Goal: Check status: Check status

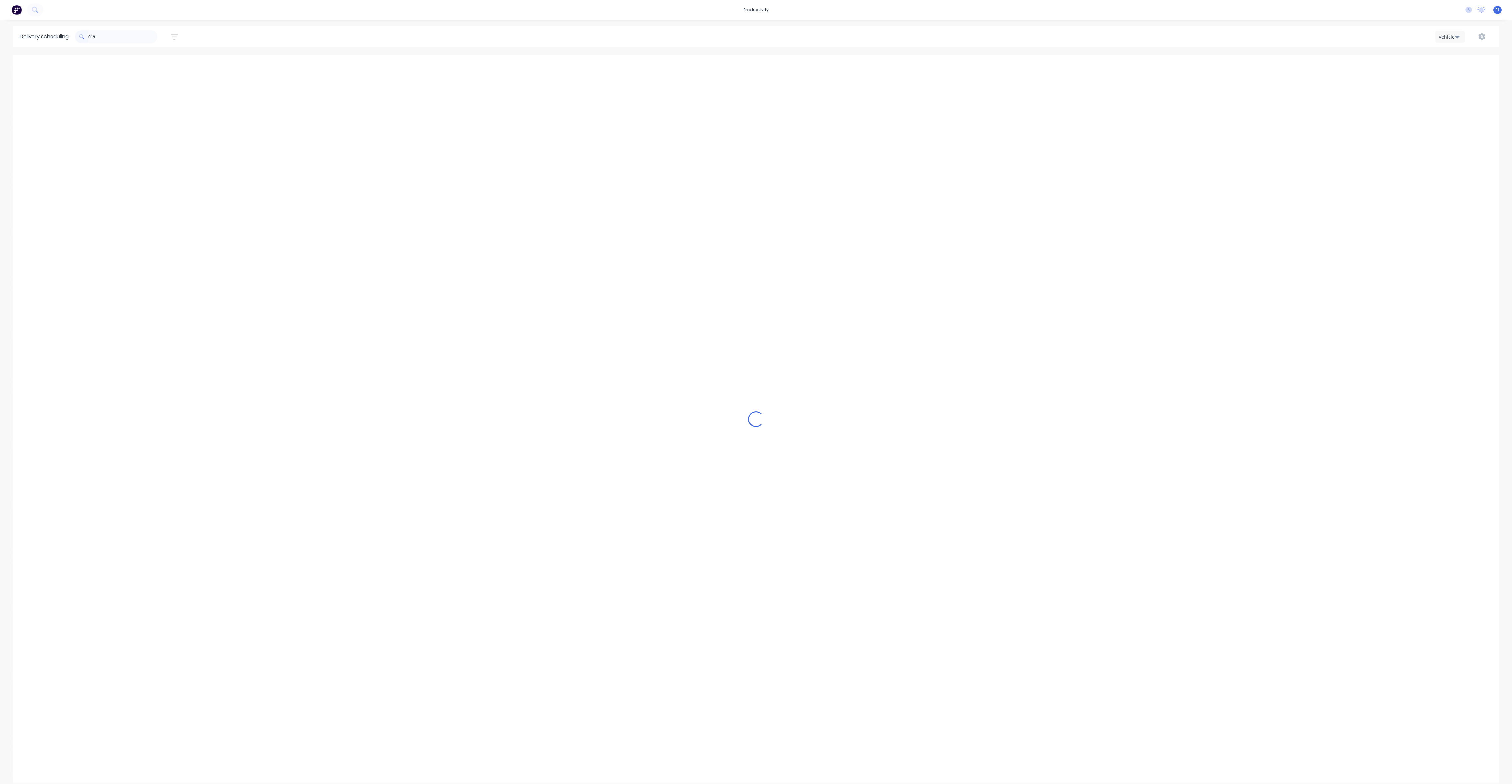
scroll to position [0, 1]
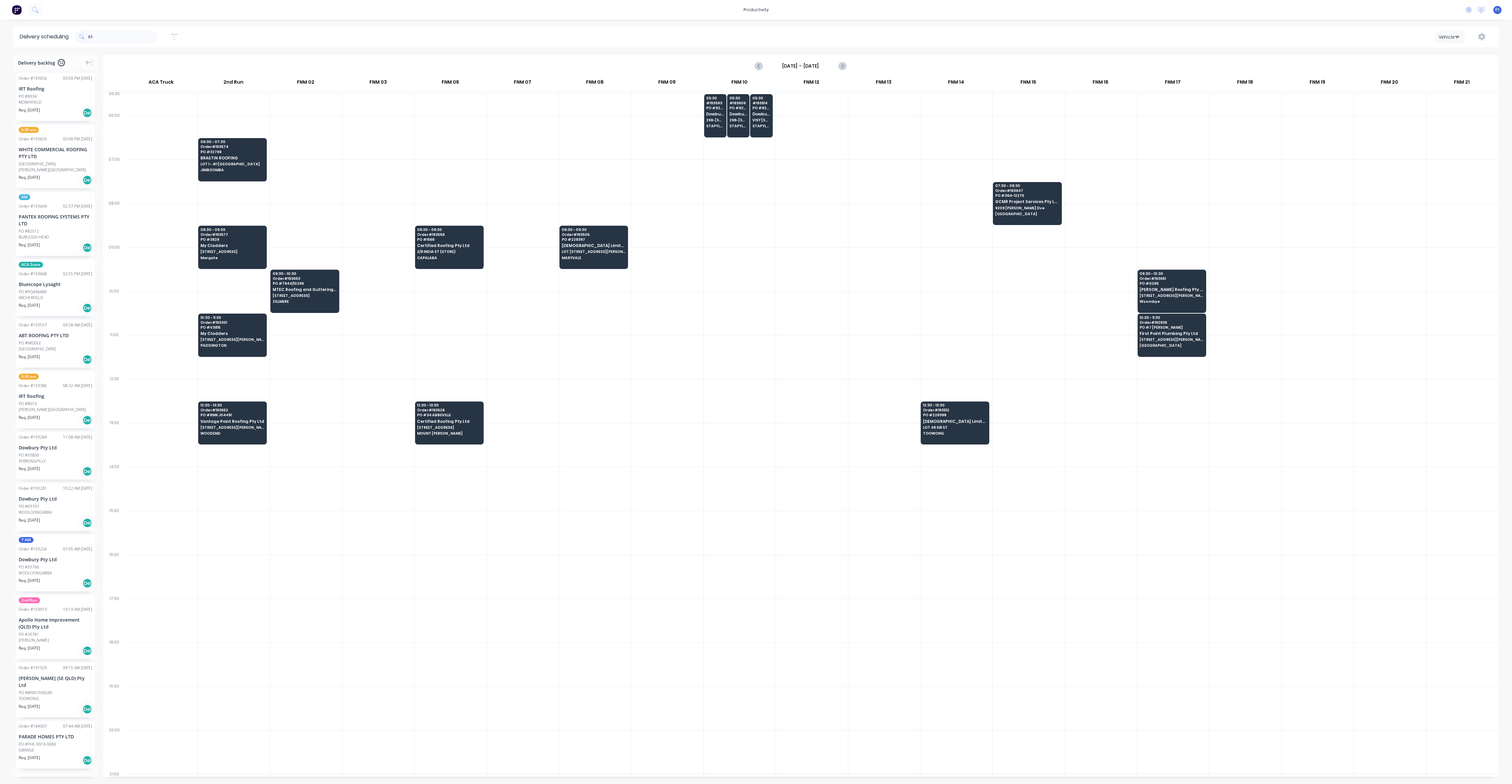
type input "0"
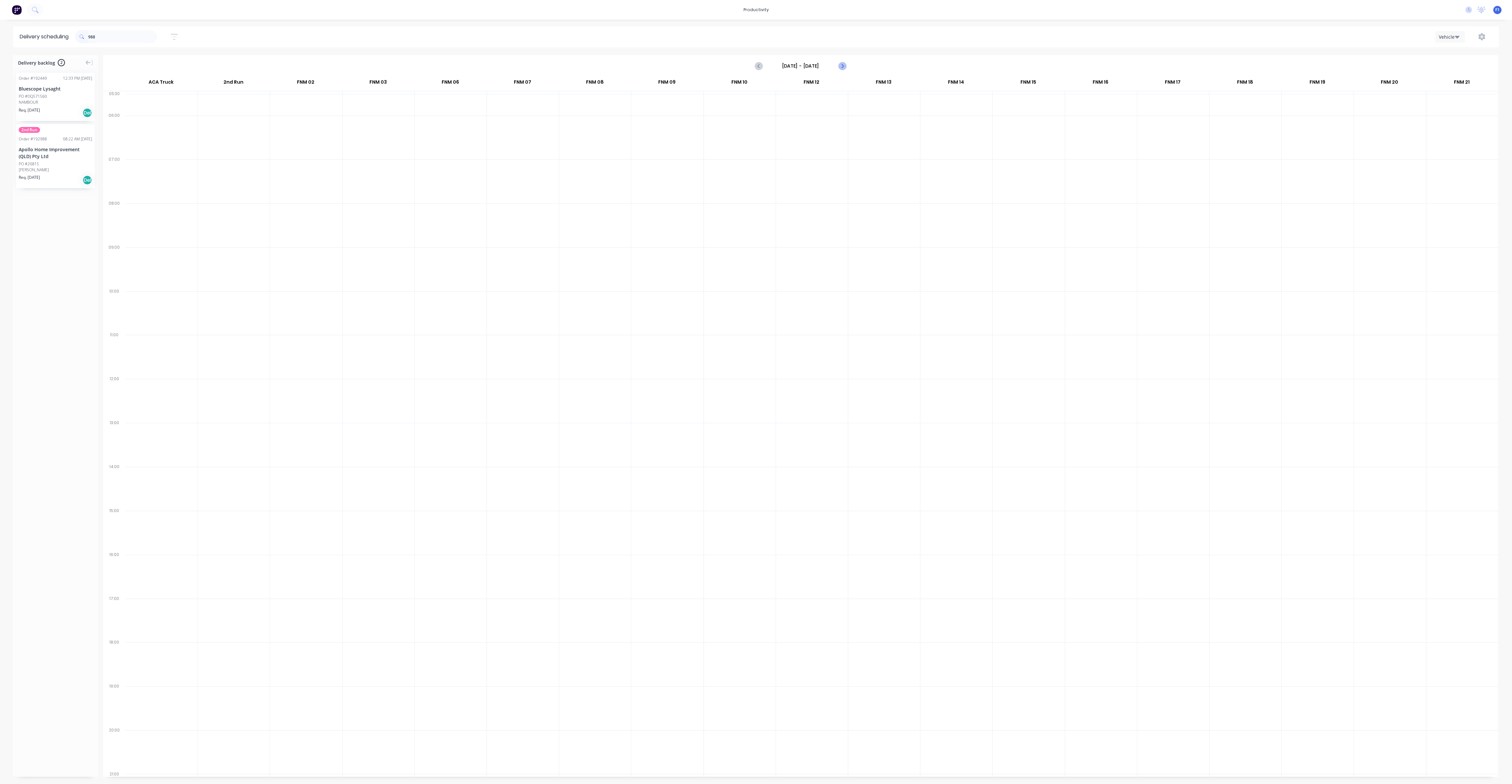
type input "988"
click at [840, 66] on icon "Next page" at bounding box center [842, 66] width 8 height 8
type input "[DATE] - [DATE]"
click at [129, 45] on div "988" at bounding box center [116, 36] width 82 height 18
click at [113, 36] on input "988" at bounding box center [122, 36] width 69 height 13
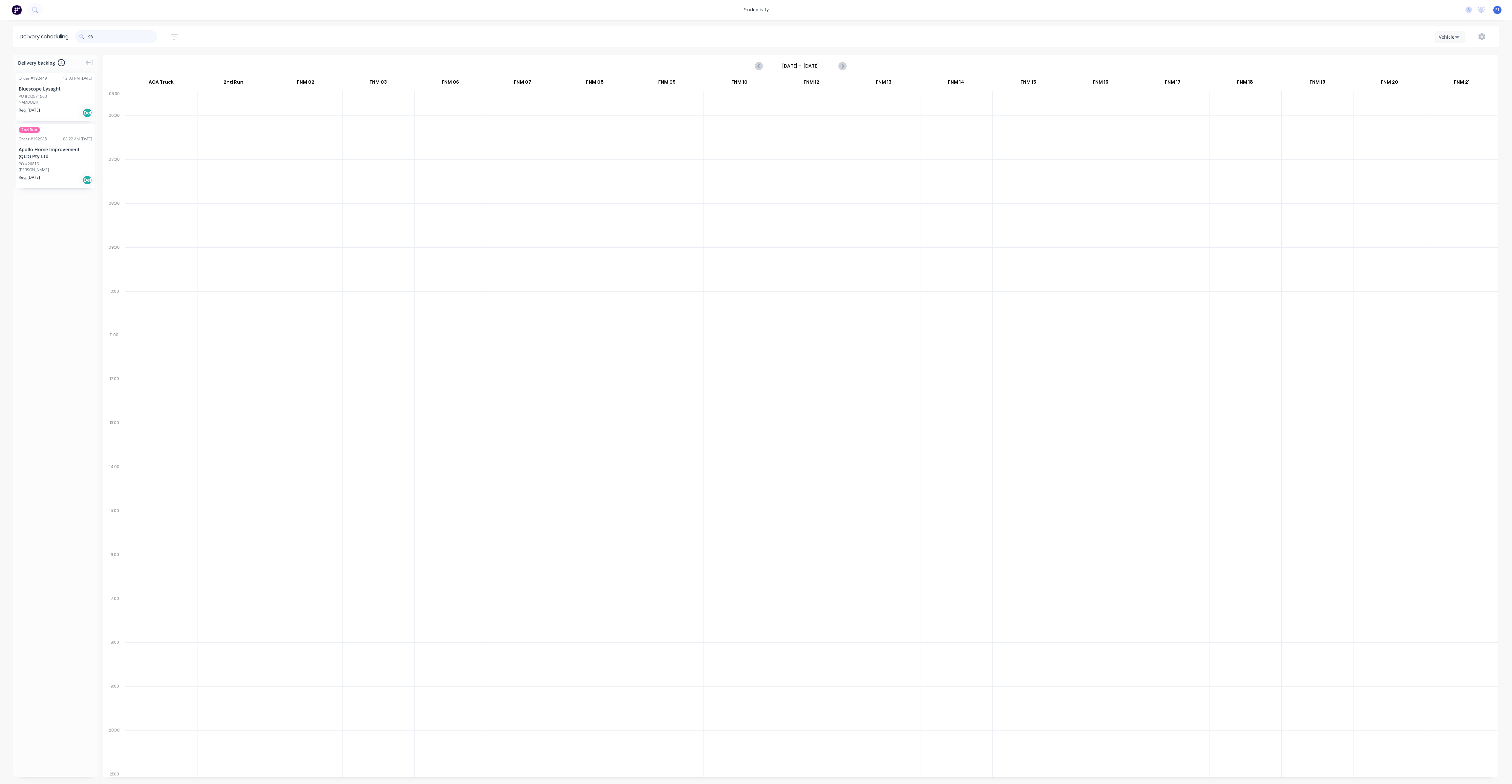
type input "9"
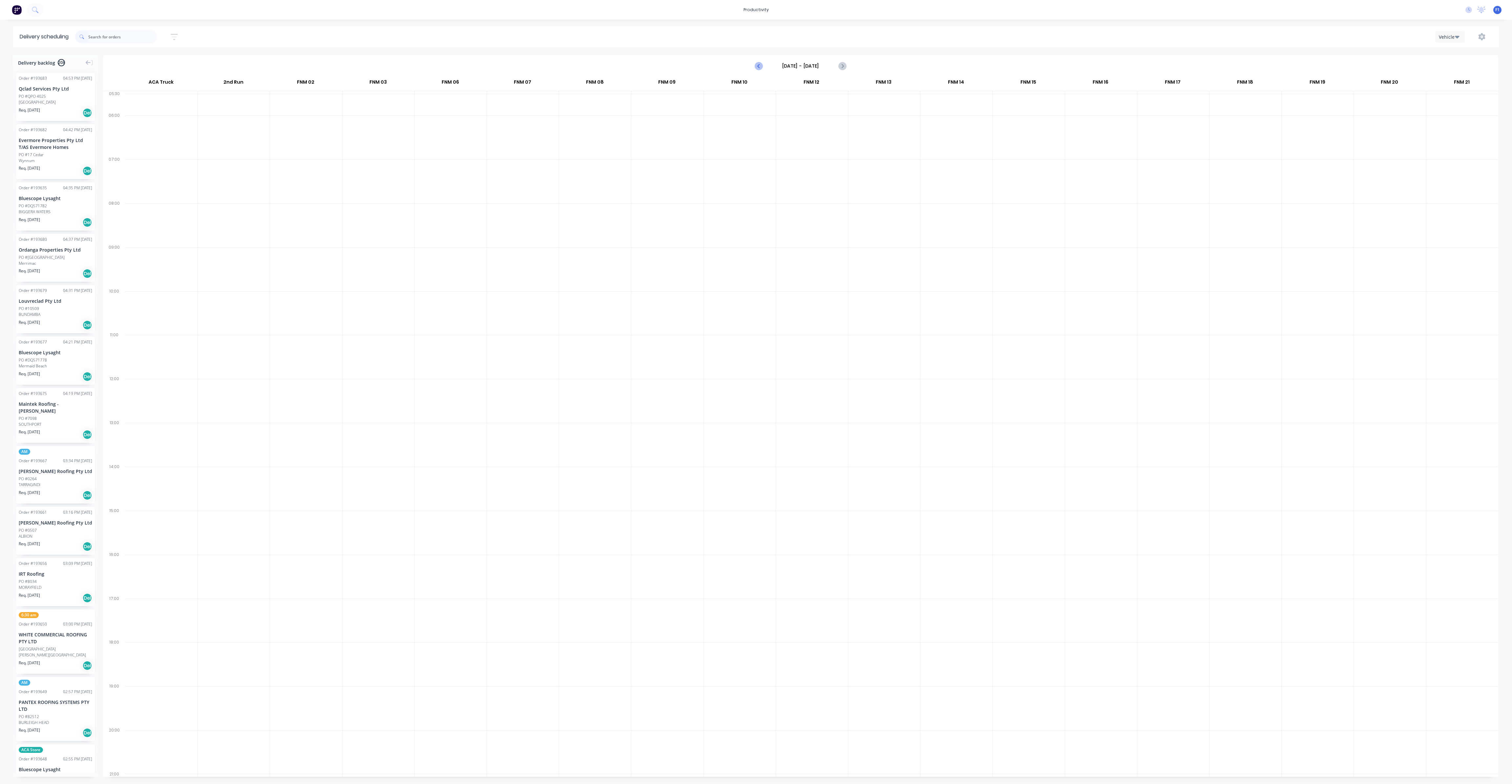
click at [761, 65] on icon "Previous page" at bounding box center [758, 66] width 8 height 8
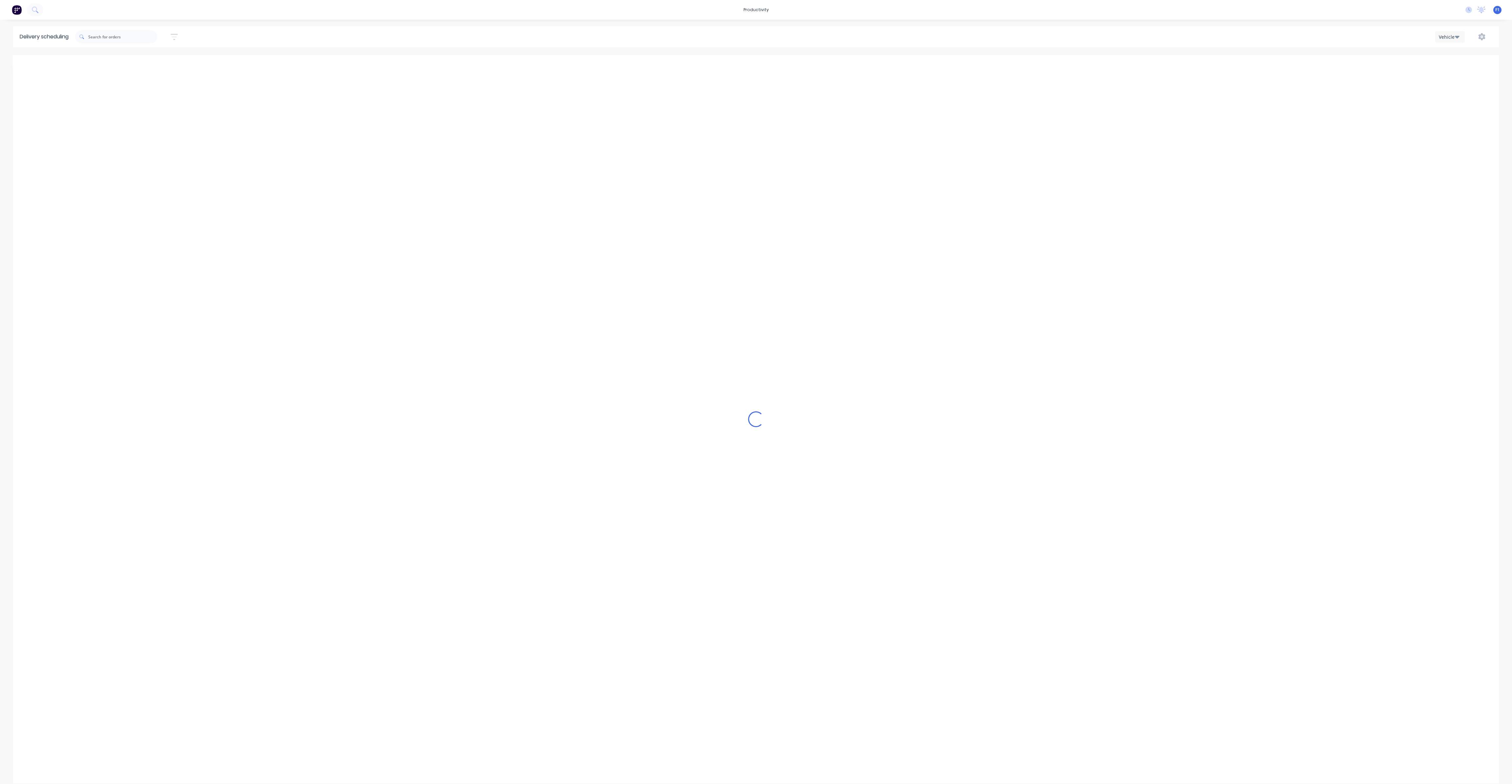
type input "[DATE] - [DATE]"
